Goal: Task Accomplishment & Management: Use online tool/utility

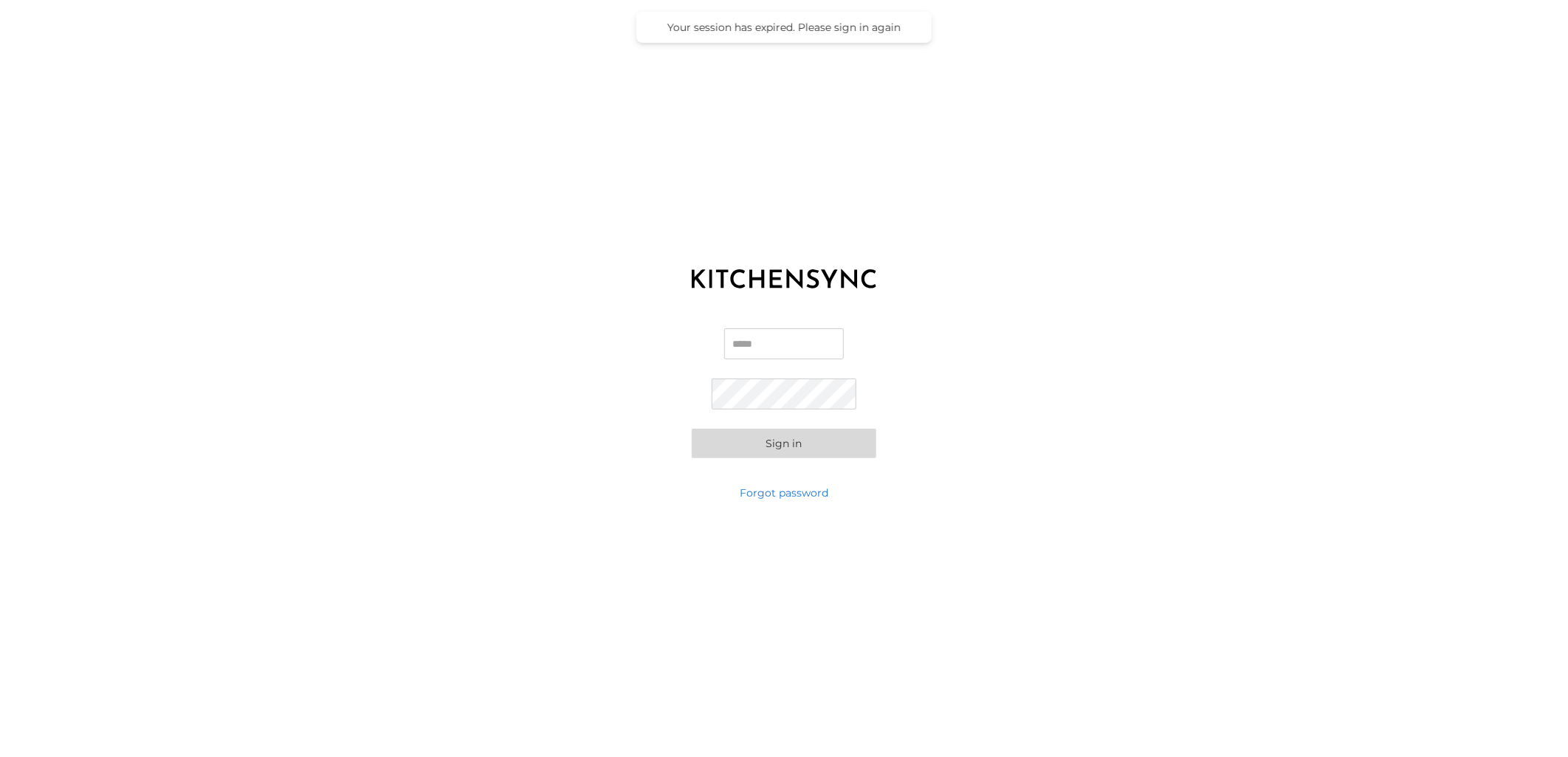
click at [773, 343] on input "Email" at bounding box center [783, 344] width 119 height 31
type input "**********"
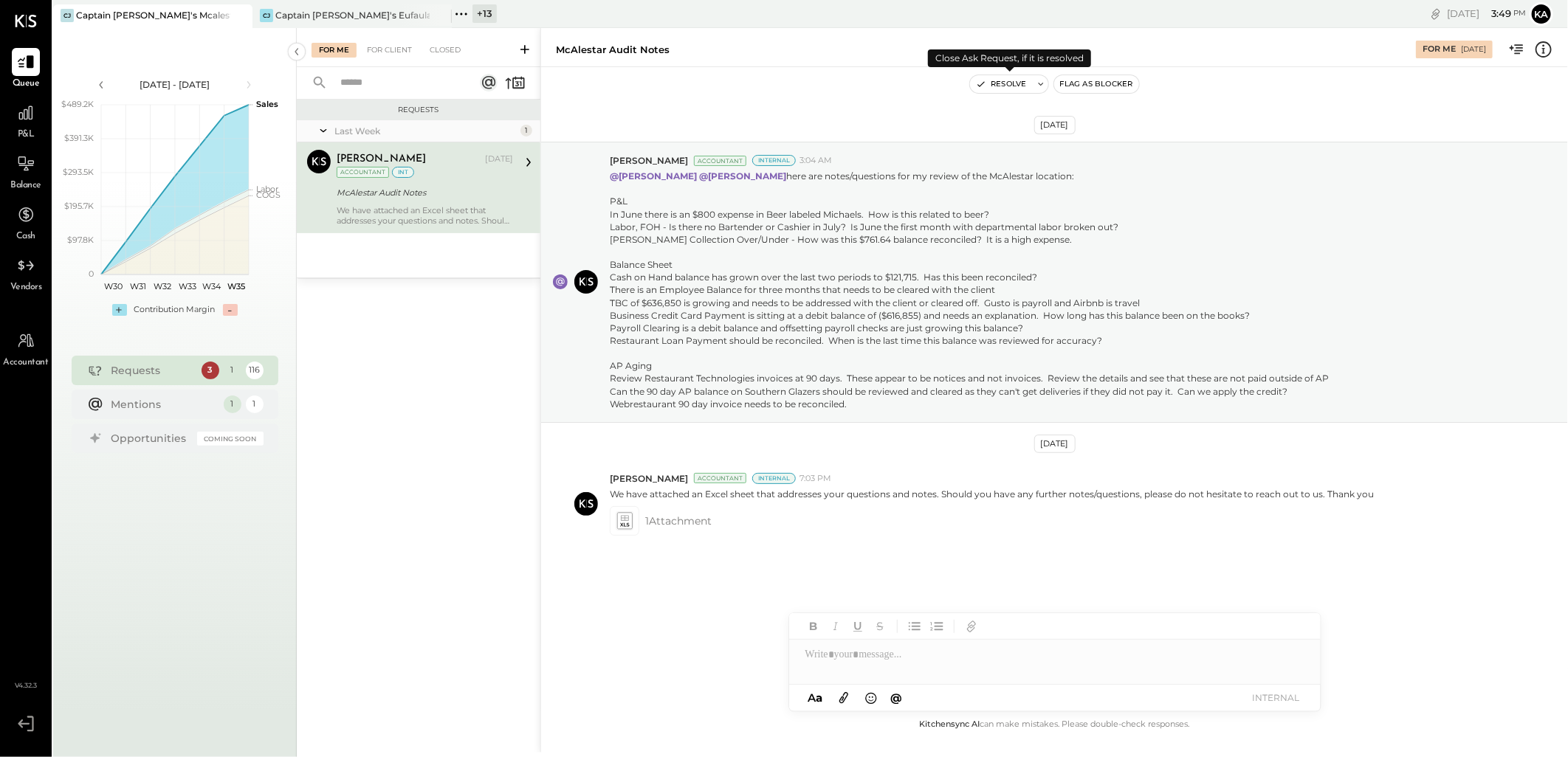
click at [1010, 82] on button "Resolve" at bounding box center [1001, 84] width 62 height 18
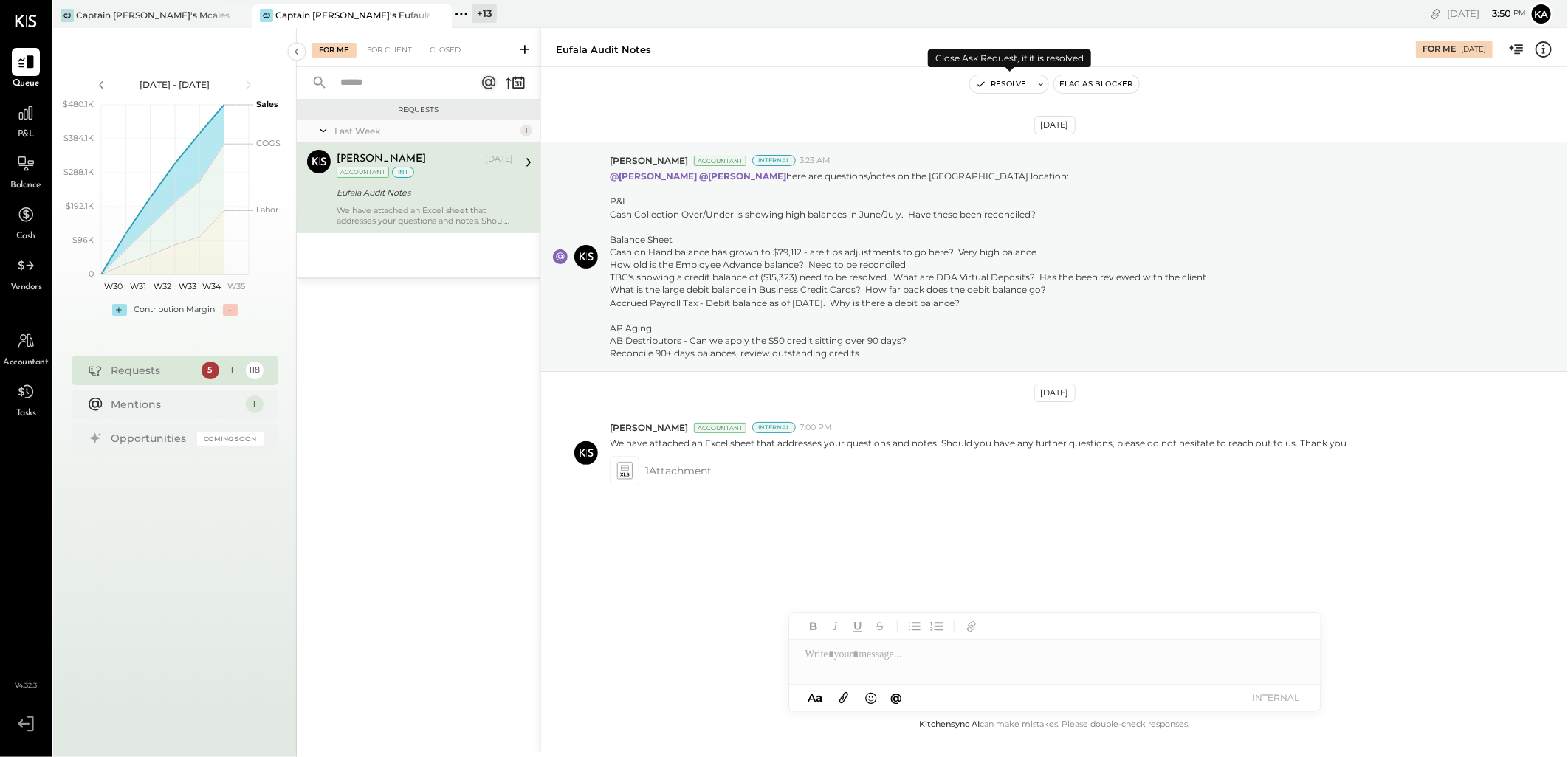
click at [1011, 84] on button "Resolve" at bounding box center [1001, 84] width 62 height 18
